Goal: Find specific page/section: Find specific page/section

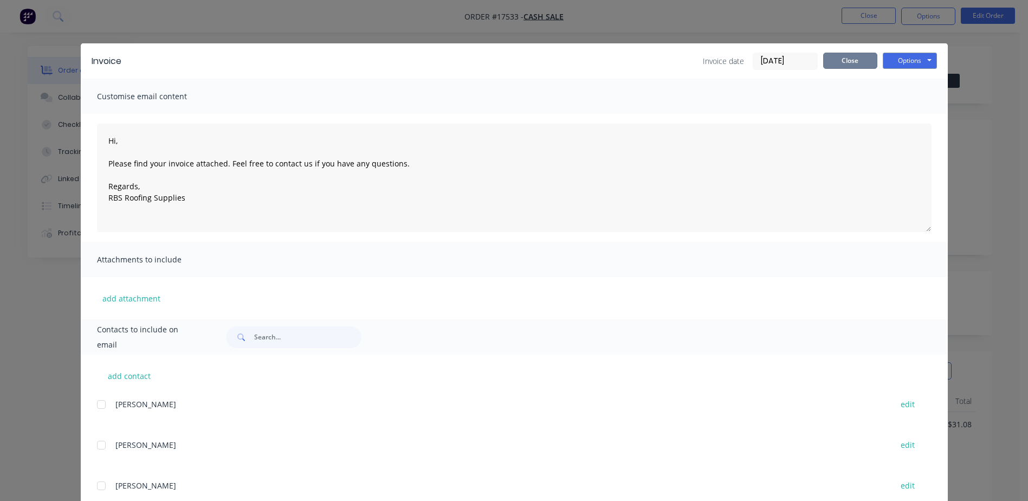
click at [842, 61] on button "Close" at bounding box center [850, 61] width 54 height 16
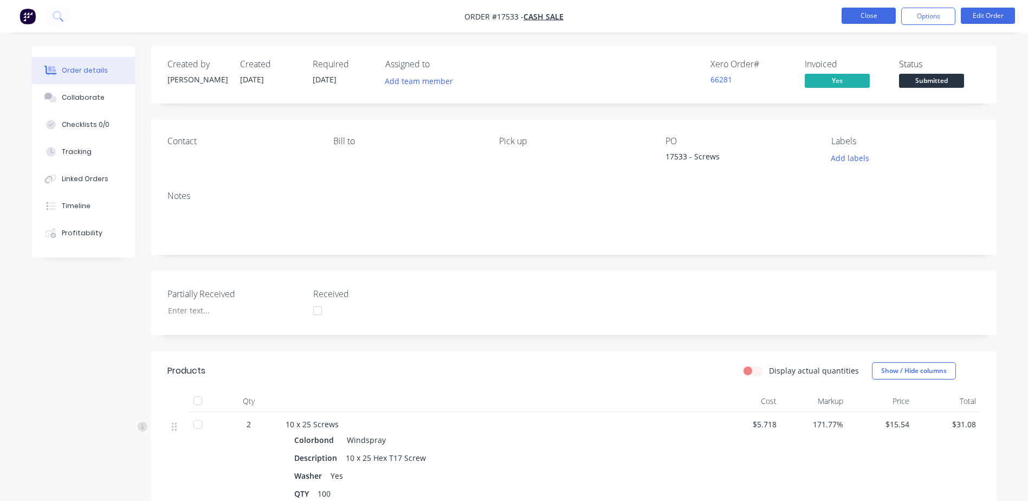
click at [881, 15] on button "Close" at bounding box center [869, 16] width 54 height 16
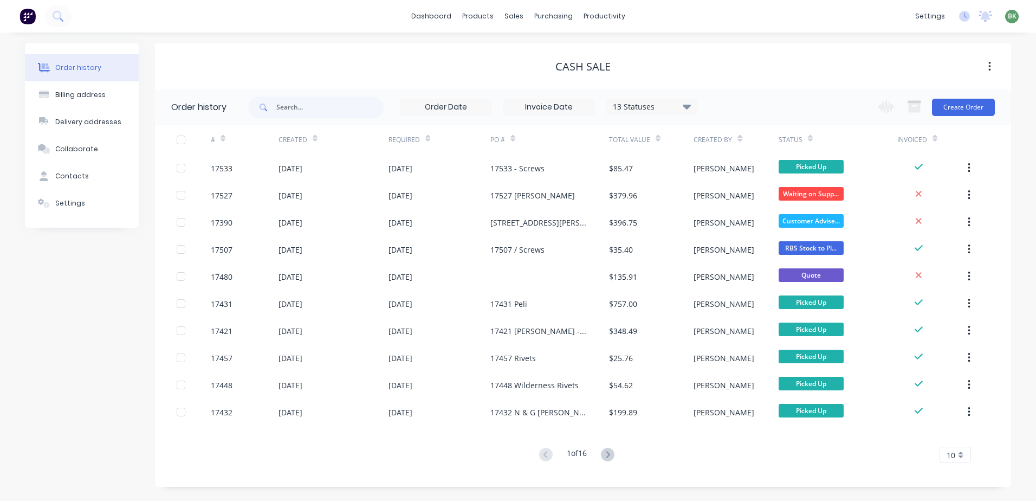
click at [313, 139] on icon at bounding box center [315, 140] width 5 height 3
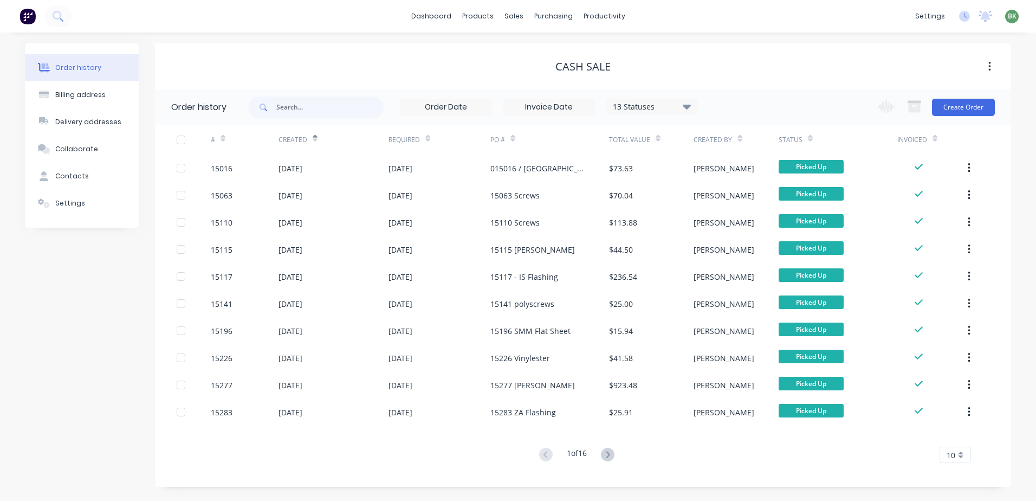
click at [313, 139] on icon at bounding box center [315, 140] width 5 height 3
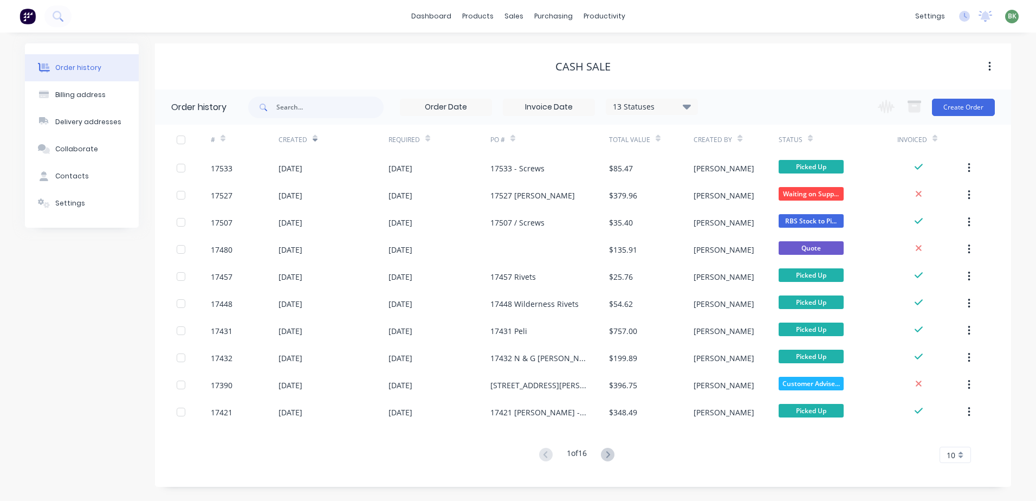
click at [963, 459] on div "10" at bounding box center [955, 455] width 31 height 16
click at [955, 438] on div "35" at bounding box center [955, 436] width 30 height 19
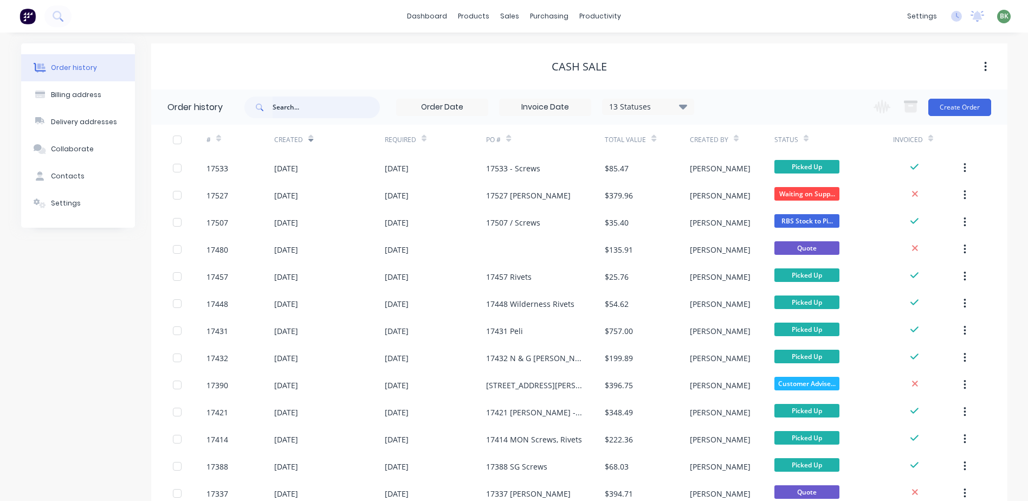
click at [306, 108] on input "text" at bounding box center [326, 107] width 107 height 22
type input "175"
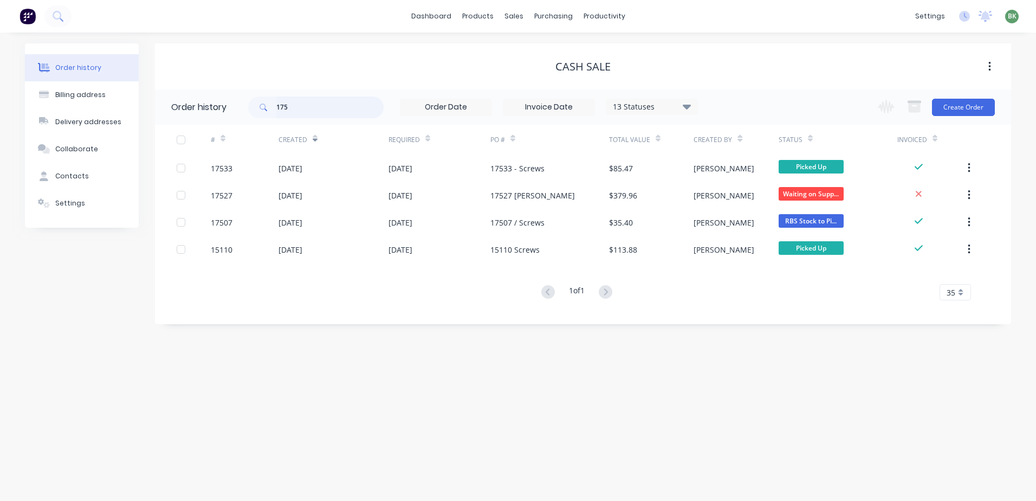
click at [307, 108] on input "175" at bounding box center [329, 107] width 107 height 22
type input "1750"
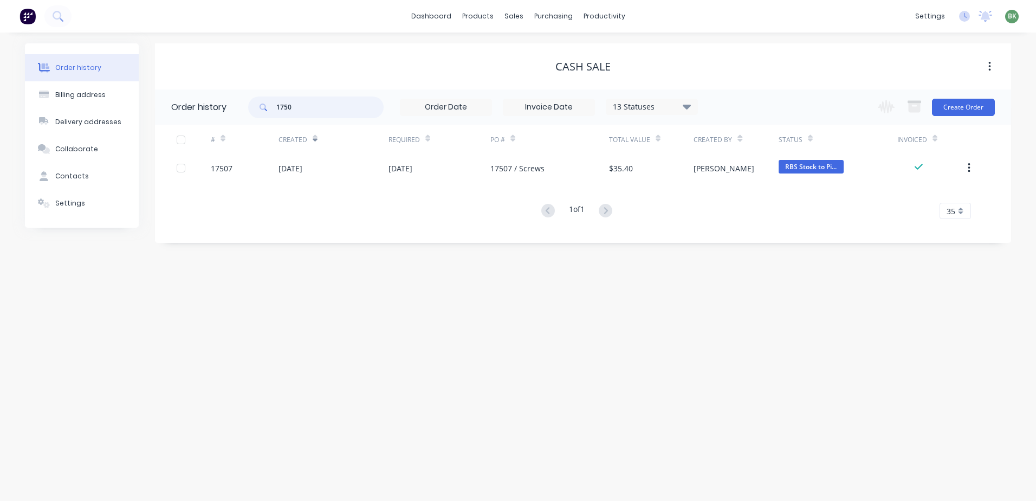
click at [307, 108] on input "1750" at bounding box center [329, 107] width 107 height 22
type input "17504"
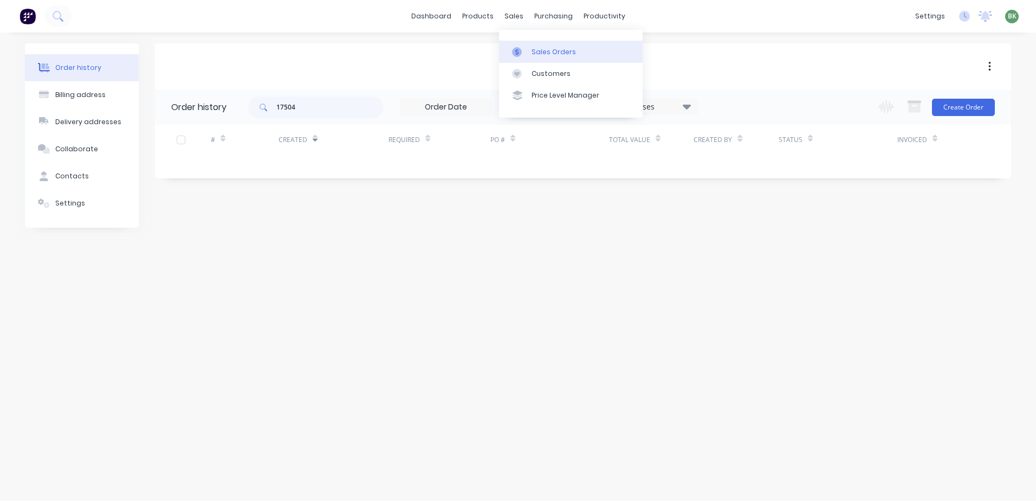
click at [547, 52] on div "Sales Orders" at bounding box center [554, 52] width 44 height 10
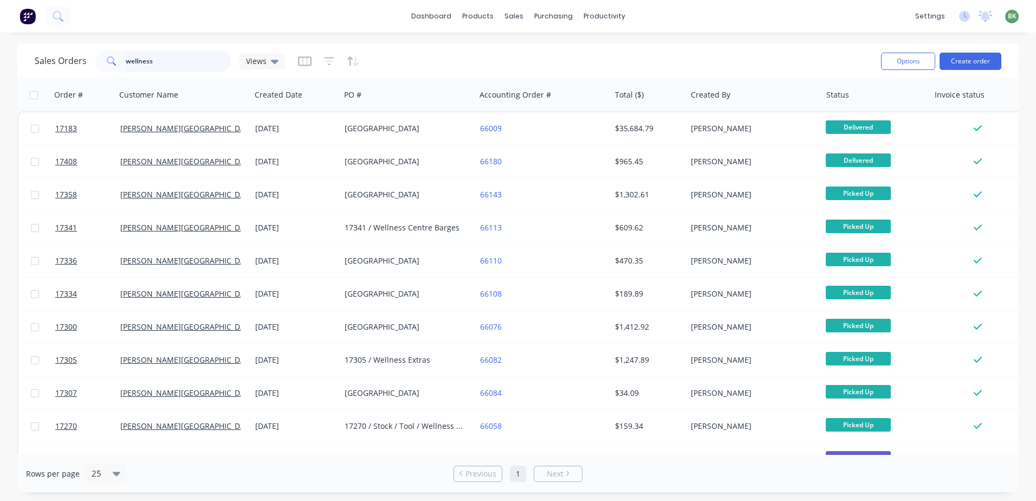
drag, startPoint x: 160, startPoint y: 63, endPoint x: 43, endPoint y: 53, distance: 117.6
click at [49, 53] on div "Sales Orders wellness Views" at bounding box center [160, 61] width 250 height 22
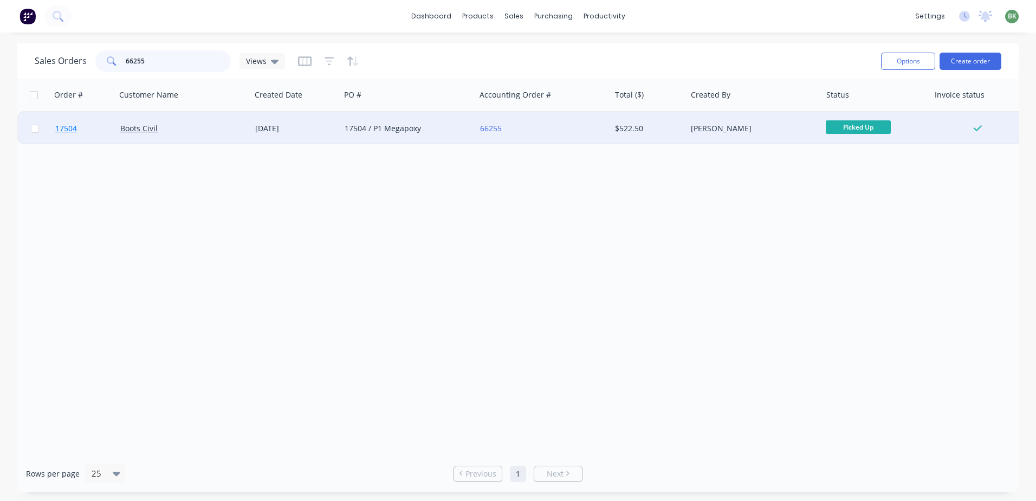
type input "66255"
click at [56, 130] on span "17504" at bounding box center [66, 128] width 22 height 11
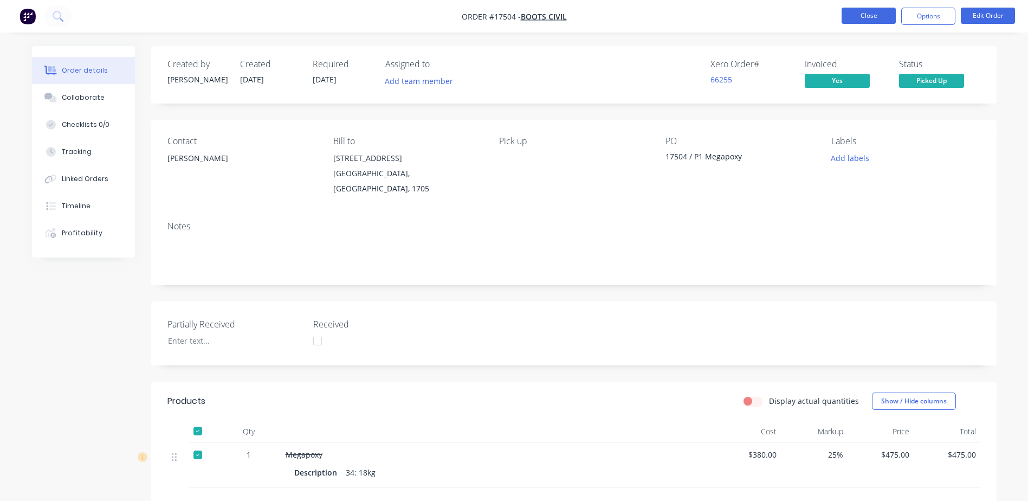
click at [860, 16] on button "Close" at bounding box center [869, 16] width 54 height 16
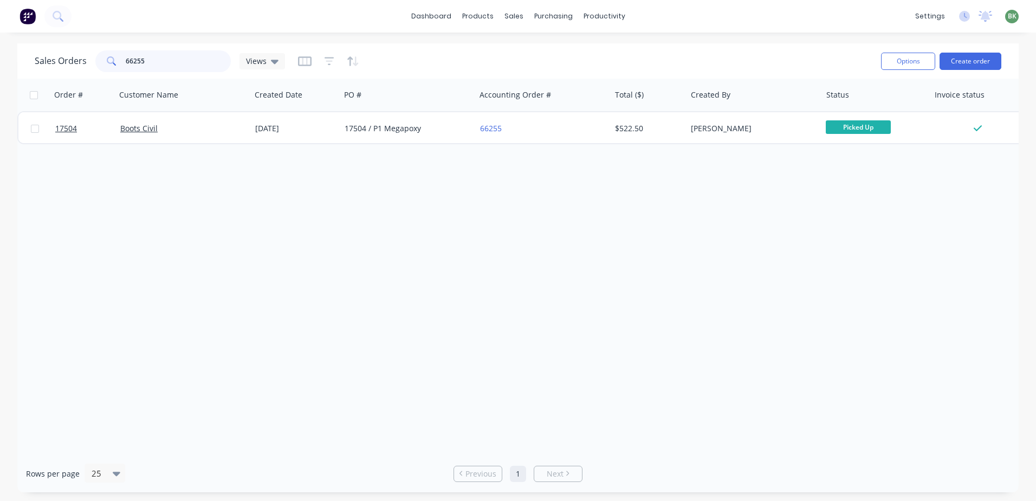
drag, startPoint x: 167, startPoint y: 54, endPoint x: -4, endPoint y: 75, distance: 172.6
click at [0, 75] on html "dashboard products sales purchasing productivity dashboard products Product Cat…" at bounding box center [518, 250] width 1036 height 501
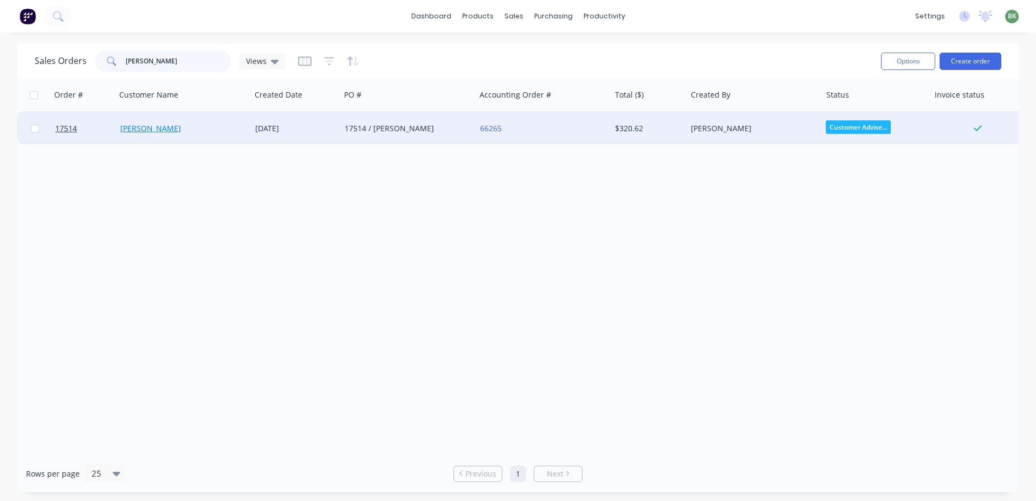
type input "[PERSON_NAME]"
click at [134, 132] on link "[PERSON_NAME]" at bounding box center [150, 128] width 61 height 10
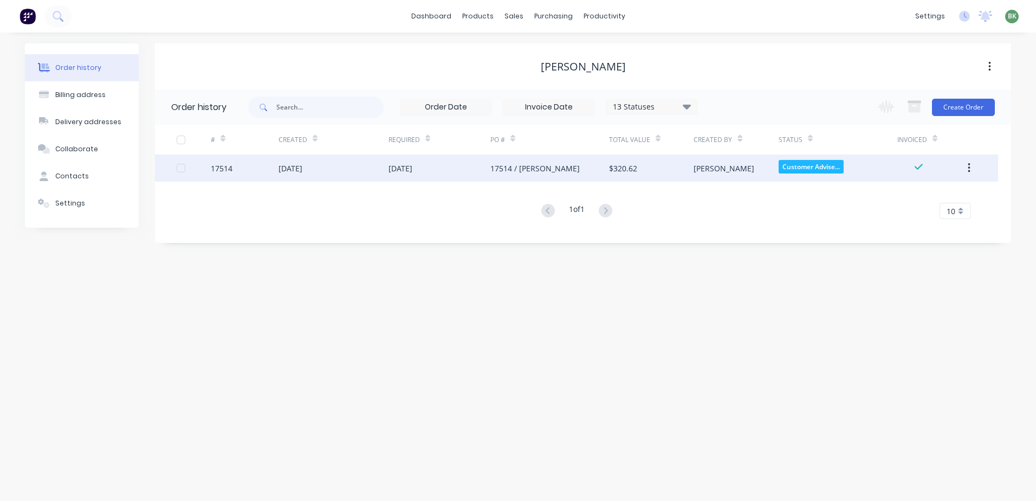
click at [491, 166] on div "17514 / [PERSON_NAME]" at bounding box center [535, 168] width 89 height 11
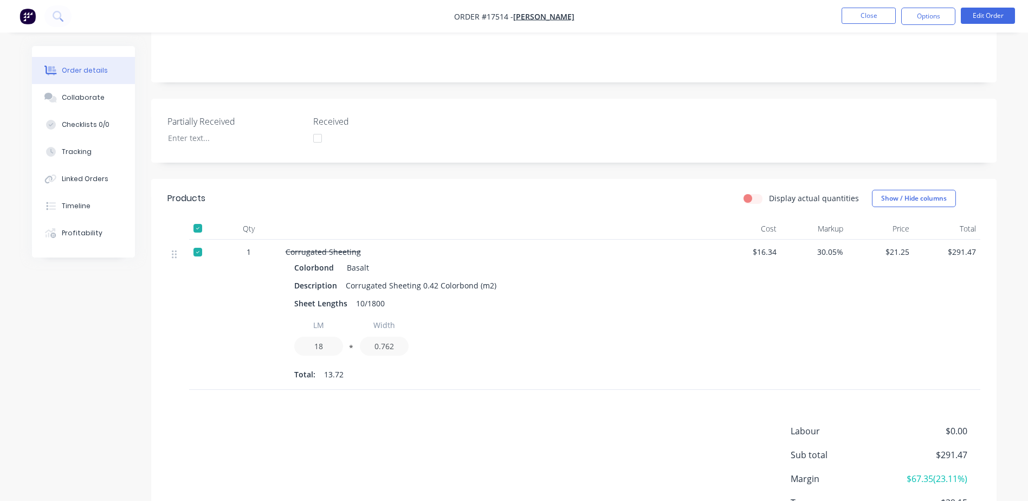
scroll to position [285, 0]
